Goal: Task Accomplishment & Management: Use online tool/utility

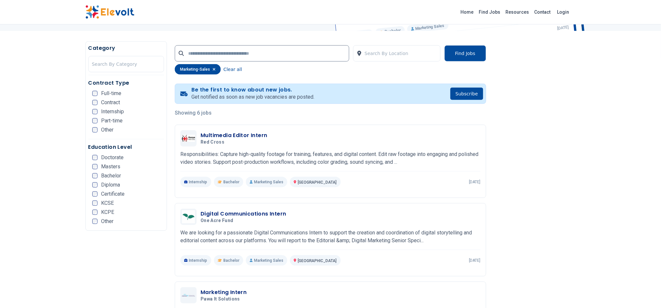
scroll to position [272, 0]
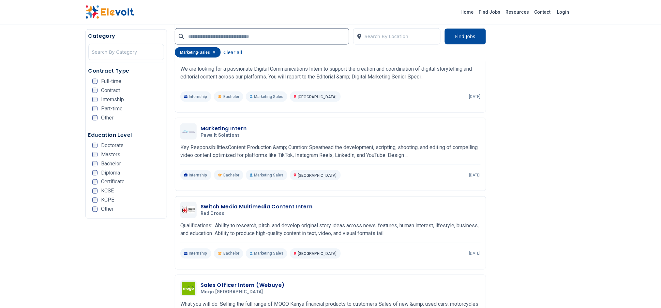
drag, startPoint x: 660, startPoint y: 174, endPoint x: 661, endPoint y: 179, distance: 4.9
click at [661, 179] on div "6 new jobs posted The Latest Marketing Sales Jobs in Kenya Explore exciting rol…" at bounding box center [330, 137] width 661 height 819
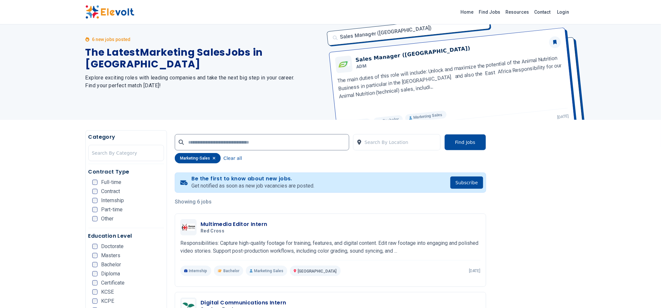
scroll to position [0, 0]
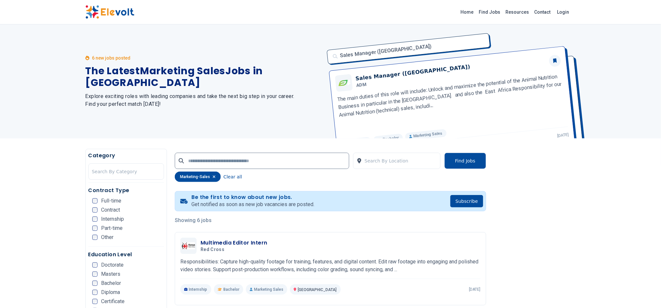
click at [470, 13] on link "Home" at bounding box center [467, 12] width 18 height 10
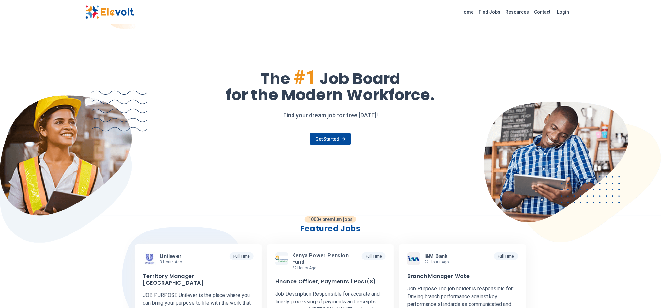
click at [497, 12] on link "Find Jobs" at bounding box center [489, 12] width 27 height 10
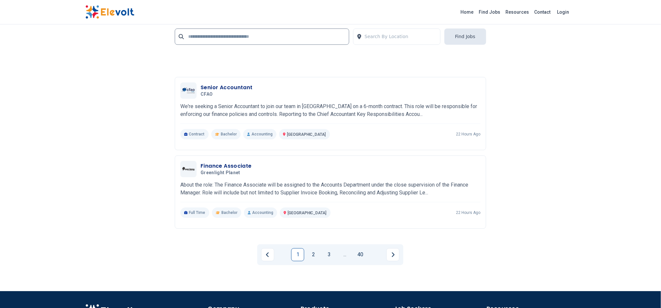
scroll to position [1396, 0]
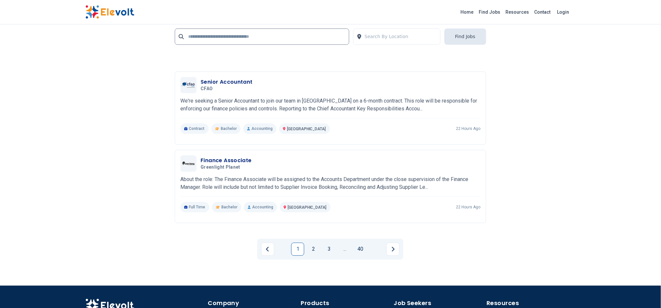
click at [313, 251] on link "2" at bounding box center [313, 249] width 13 height 13
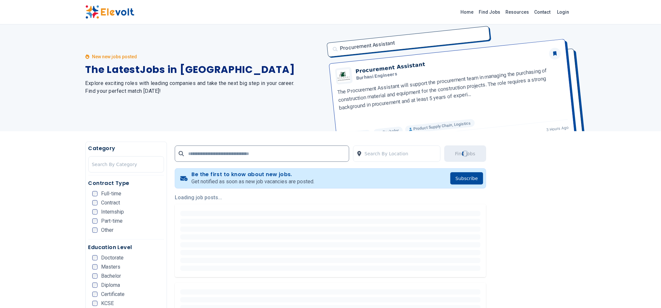
scroll to position [0, 0]
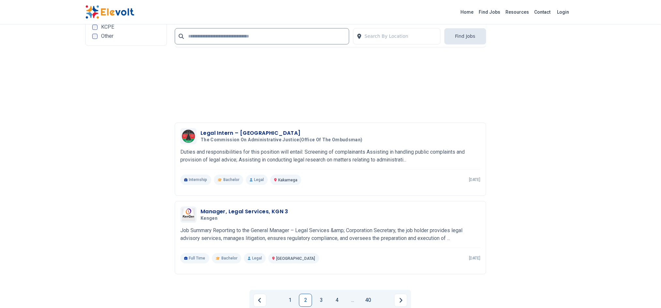
scroll to position [1447, 0]
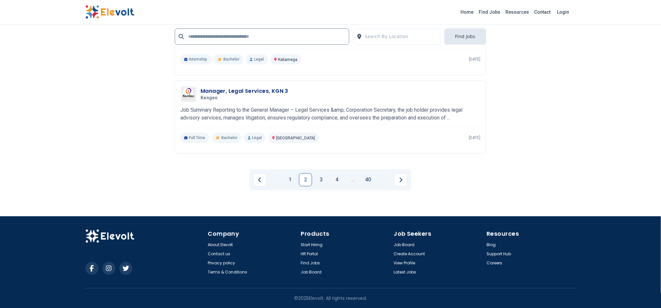
click at [289, 182] on link "1" at bounding box center [289, 179] width 13 height 13
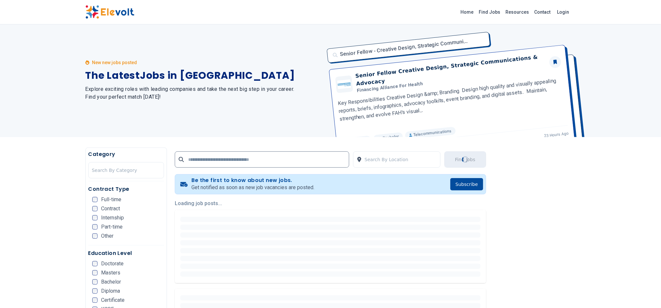
scroll to position [0, 0]
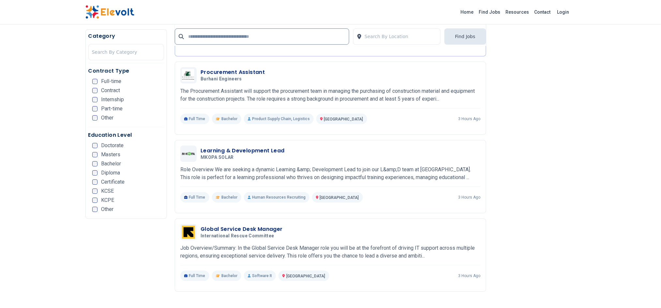
scroll to position [697, 0]
